Goal: Entertainment & Leisure: Consume media (video, audio)

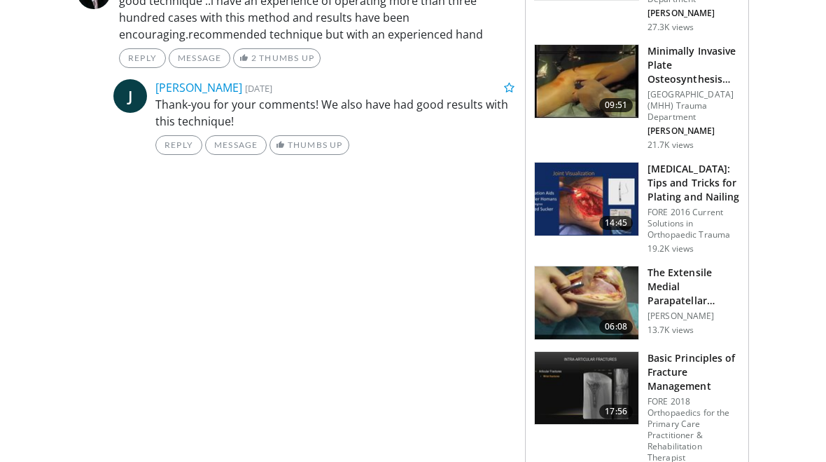
scroll to position [974, 0]
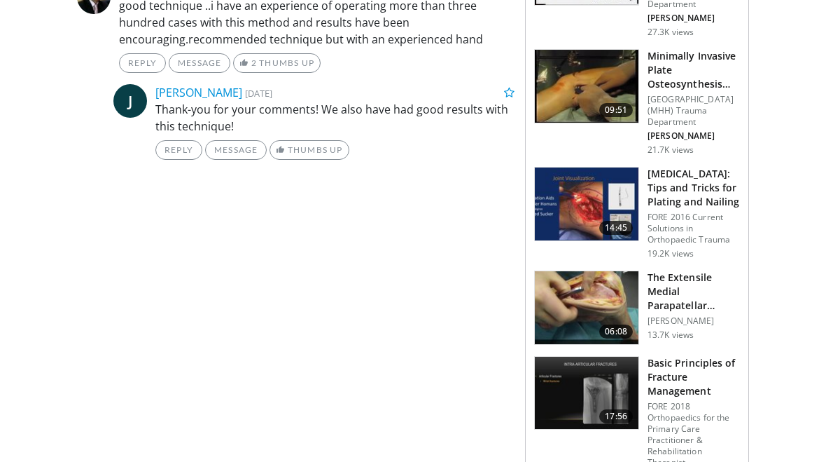
click at [617, 294] on img at bounding box center [587, 307] width 104 height 73
click at [609, 298] on img at bounding box center [587, 307] width 104 height 73
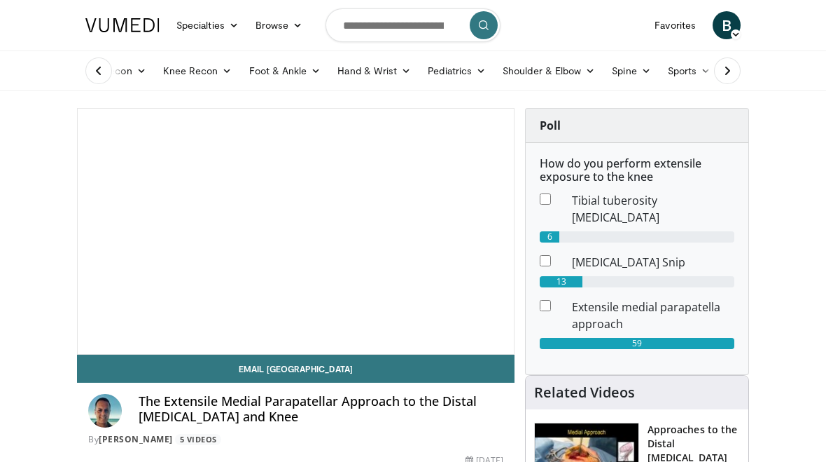
click at [296, 231] on span "Video Player" at bounding box center [296, 231] width 0 height 0
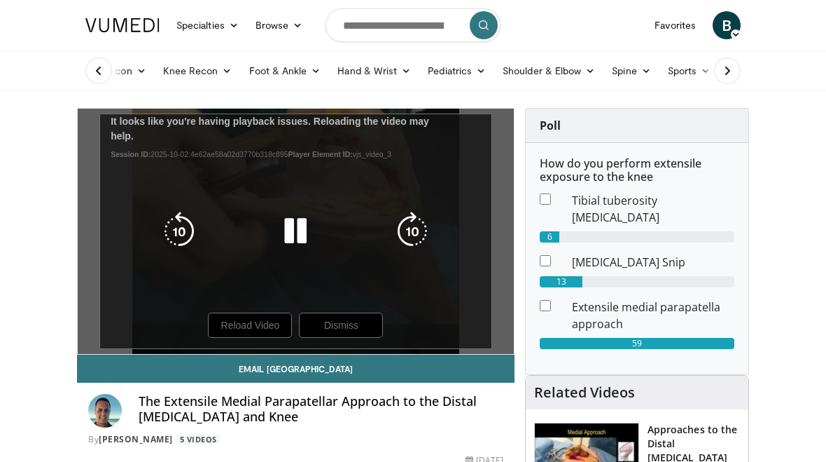
click at [298, 240] on icon "Video Player" at bounding box center [295, 231] width 39 height 39
click at [296, 232] on icon "Video Player" at bounding box center [295, 231] width 39 height 39
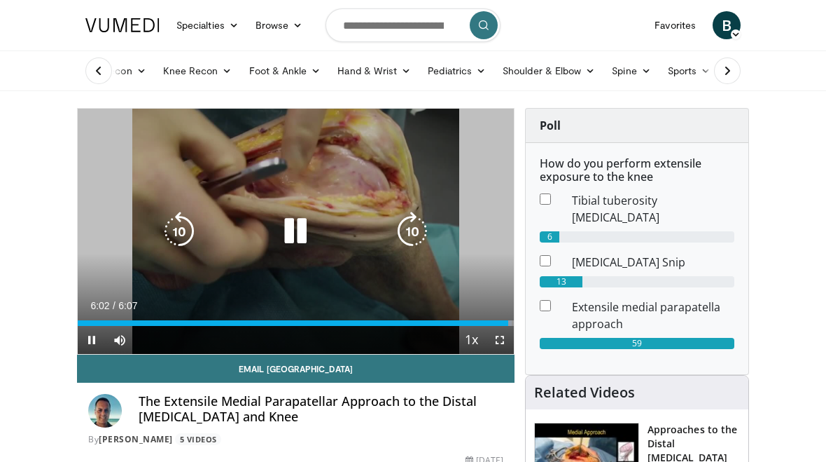
click at [293, 223] on icon "Video Player" at bounding box center [295, 231] width 39 height 39
